Goal: Check status: Check status

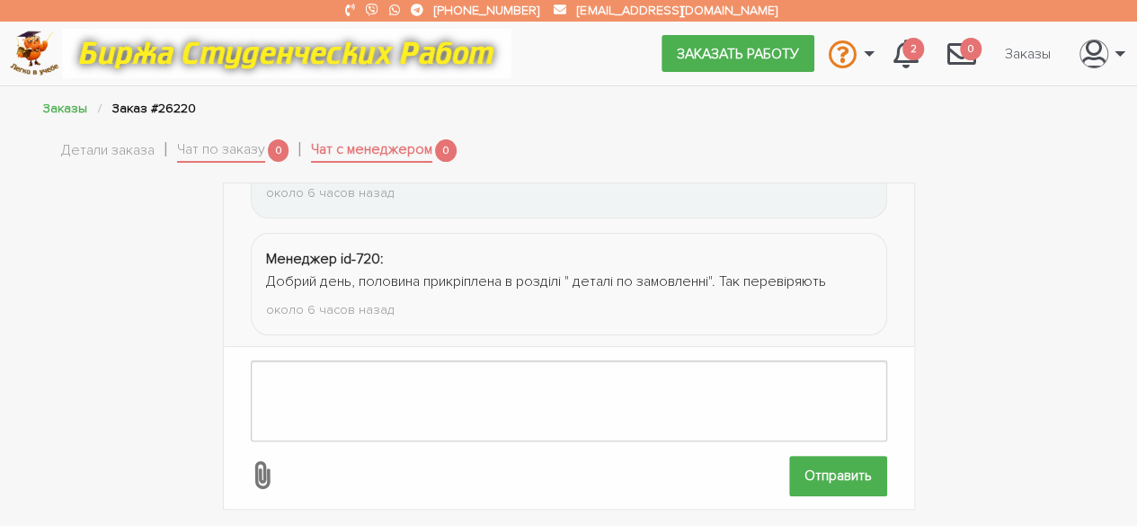
scroll to position [1028, 0]
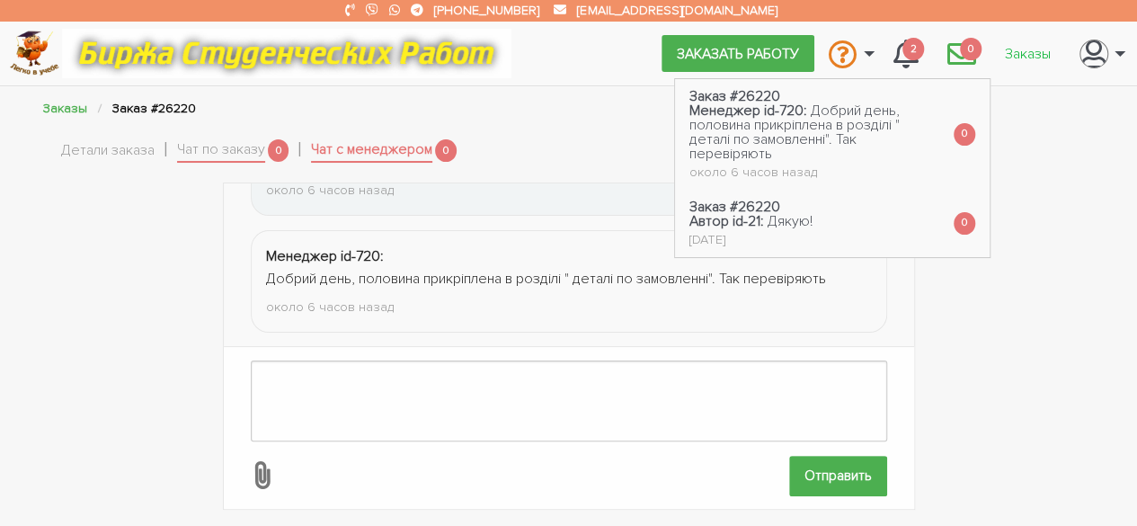
click at [1028, 48] on link "Заказы" at bounding box center [1027, 53] width 75 height 34
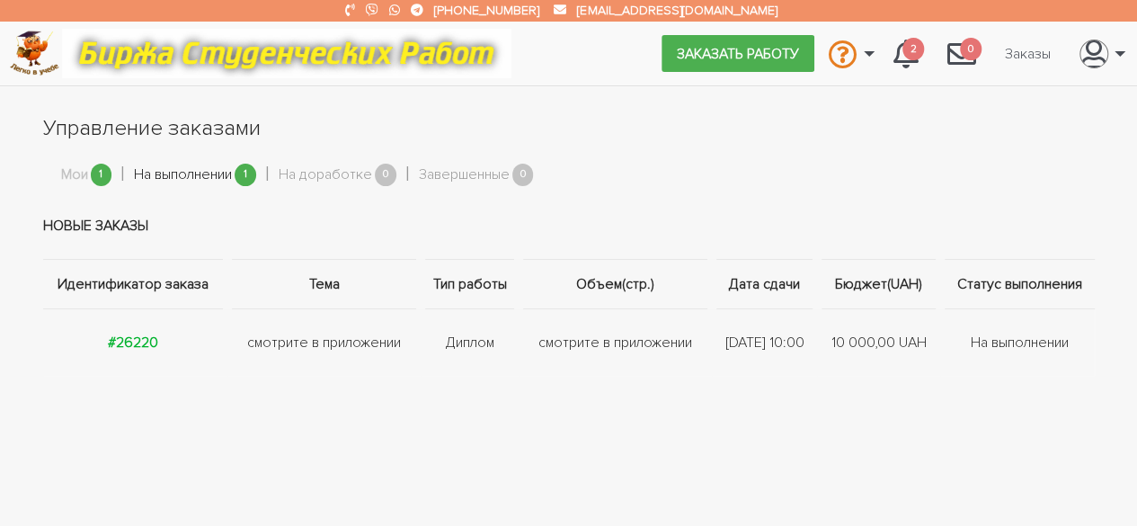
click at [176, 171] on link "На выполнении" at bounding box center [183, 175] width 98 height 23
click at [137, 337] on strong "#26220" at bounding box center [133, 342] width 50 height 18
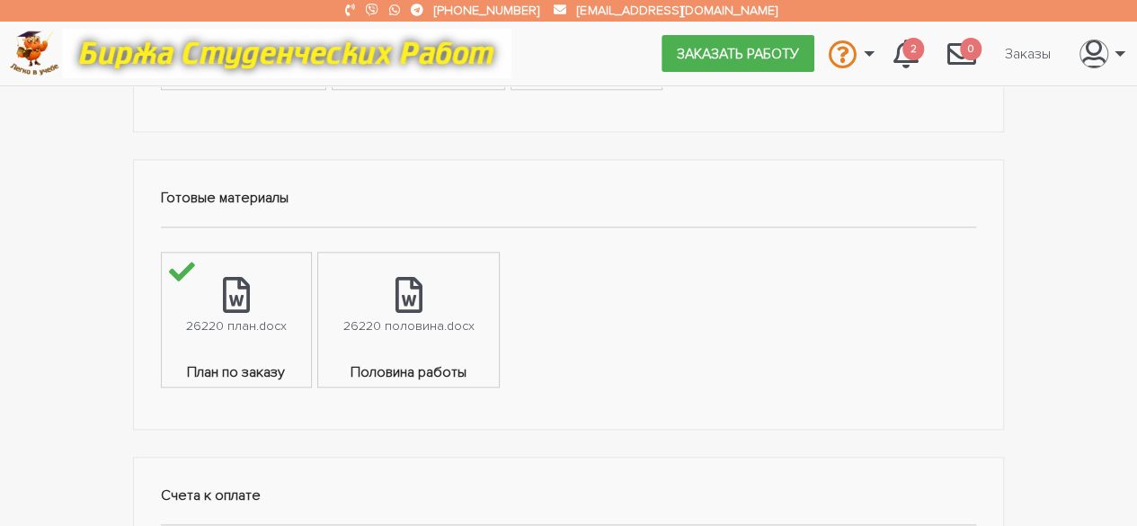
scroll to position [888, 0]
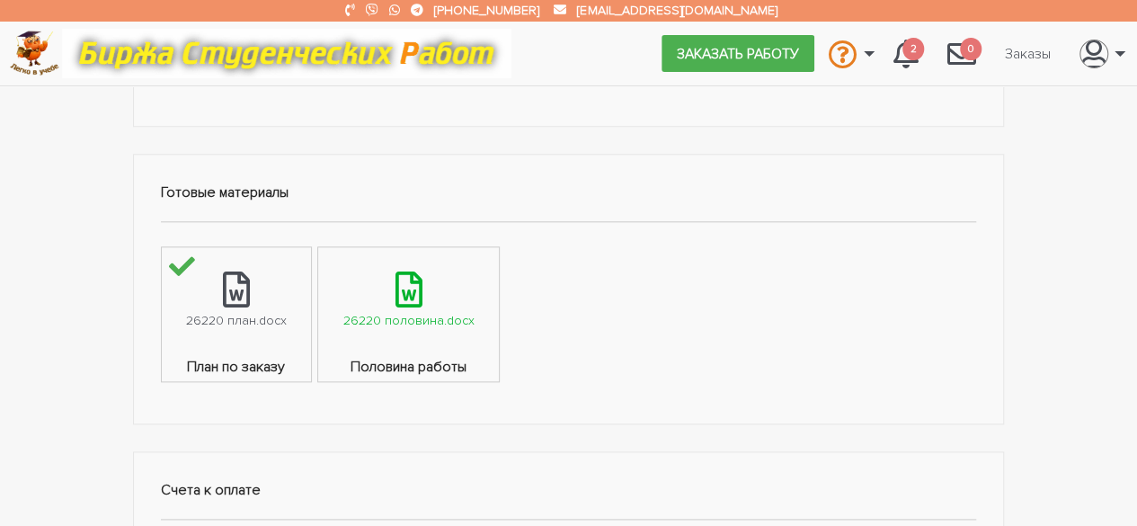
click at [404, 310] on div "26220 половина.docx" at bounding box center [407, 320] width 131 height 21
